Goal: Check status: Check status

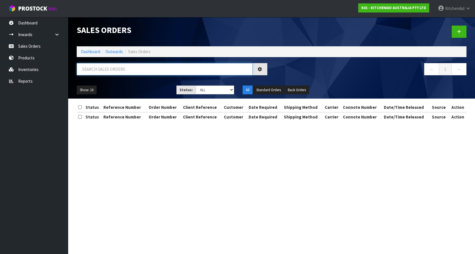
click at [125, 68] on input "text" at bounding box center [165, 69] width 176 height 12
paste input "64051554025835"
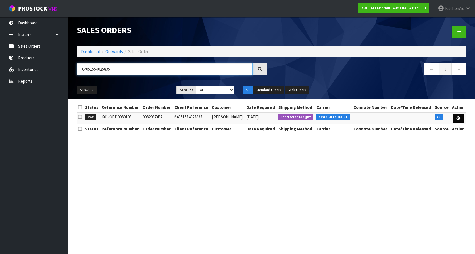
type input "64051554025835"
click at [460, 116] on link at bounding box center [458, 118] width 11 height 9
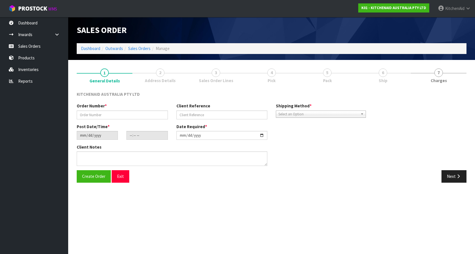
type input "0082037437"
type input "64051554025835"
type input "[DATE]"
type input "10:38:24.000"
type input "[DATE]"
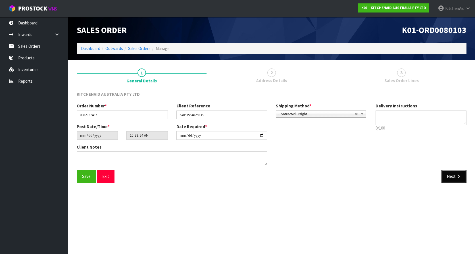
click at [458, 173] on button "Next" at bounding box center [453, 176] width 25 height 12
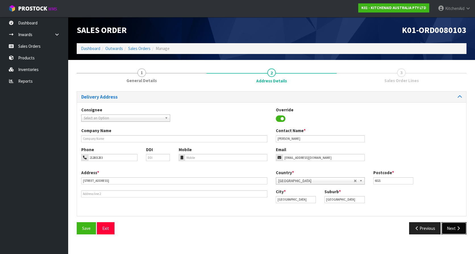
click at [452, 225] on button "Next" at bounding box center [453, 228] width 25 height 12
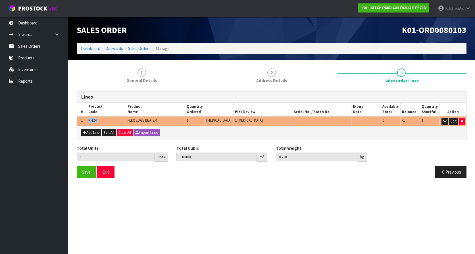
drag, startPoint x: 99, startPoint y: 120, endPoint x: 87, endPoint y: 122, distance: 11.9
click at [87, 122] on td "KFE5T" at bounding box center [106, 121] width 39 height 10
copy span "KFE5T"
click at [29, 59] on link "Products" at bounding box center [34, 58] width 68 height 12
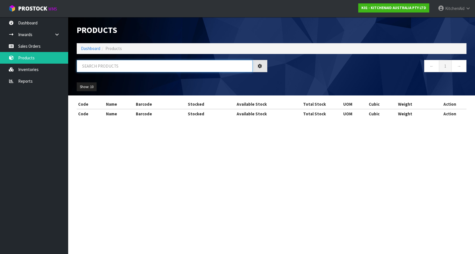
click at [135, 72] on input "text" at bounding box center [165, 66] width 176 height 12
click at [136, 65] on input "text" at bounding box center [165, 66] width 176 height 12
paste input "KFE5T"
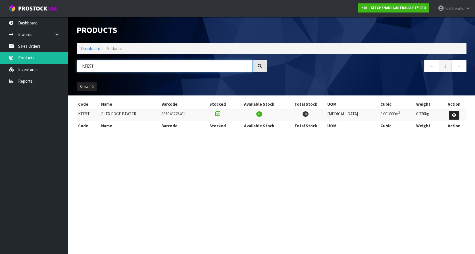
type input "KFE5T"
